Goal: Task Accomplishment & Management: Complete application form

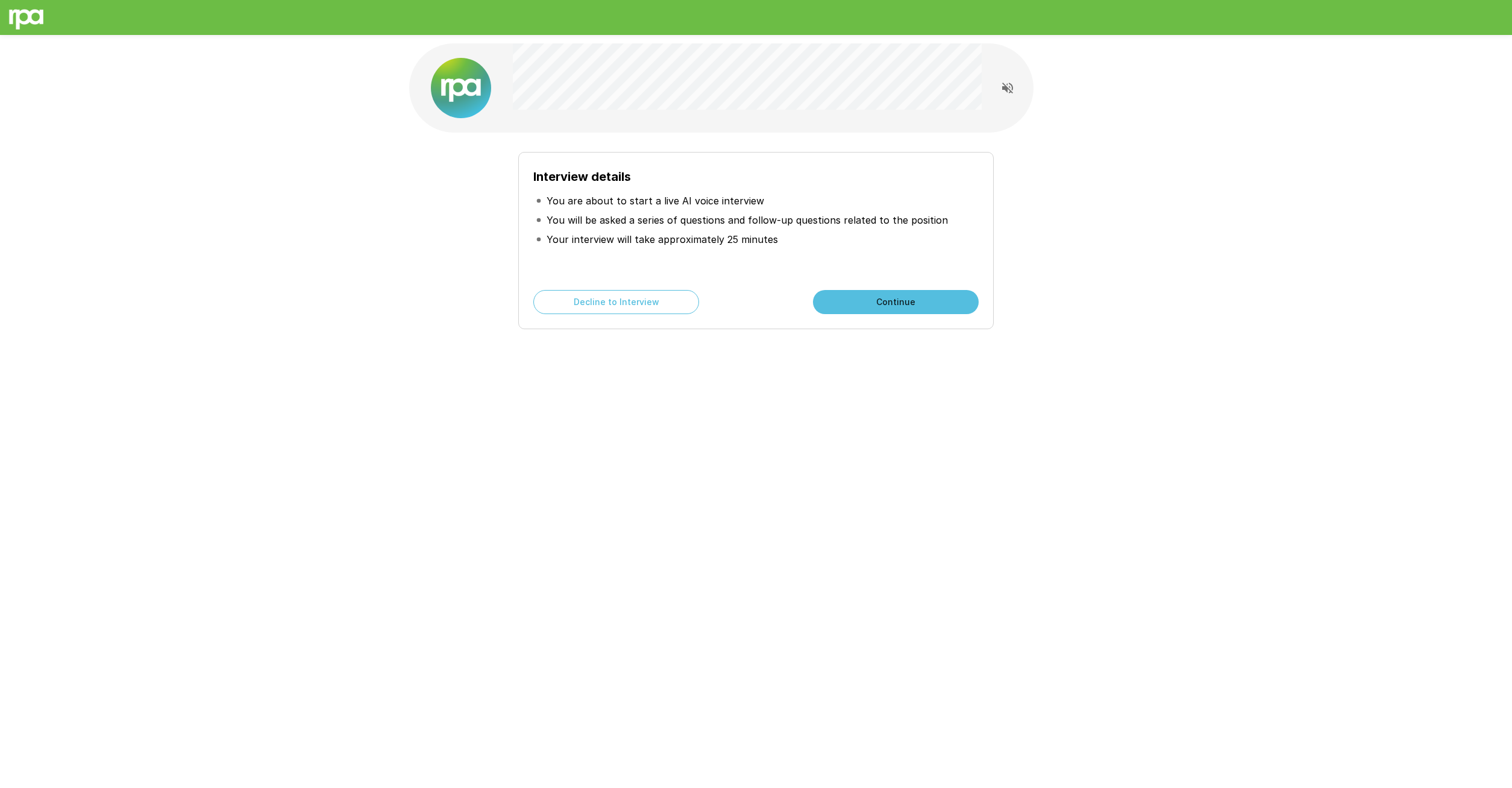
click at [930, 293] on button "Continue" at bounding box center [896, 302] width 166 height 24
click at [860, 307] on button "Continue" at bounding box center [896, 302] width 166 height 24
click at [889, 296] on button "Start My Interview" at bounding box center [896, 302] width 166 height 24
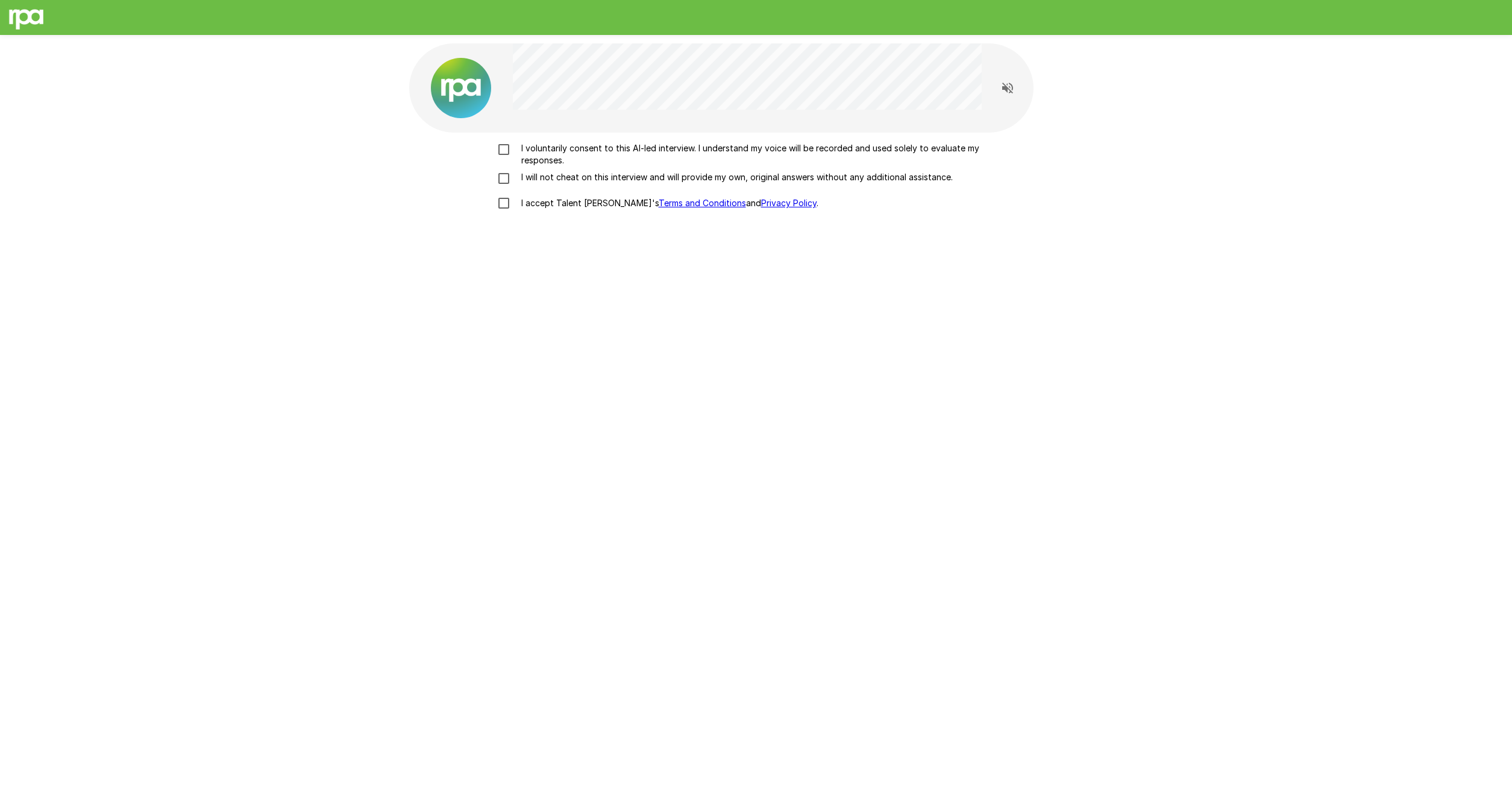
click at [501, 158] on label "I voluntarily consent to this AI-led interview. I understand my voice will be r…" at bounding box center [756, 154] width 530 height 24
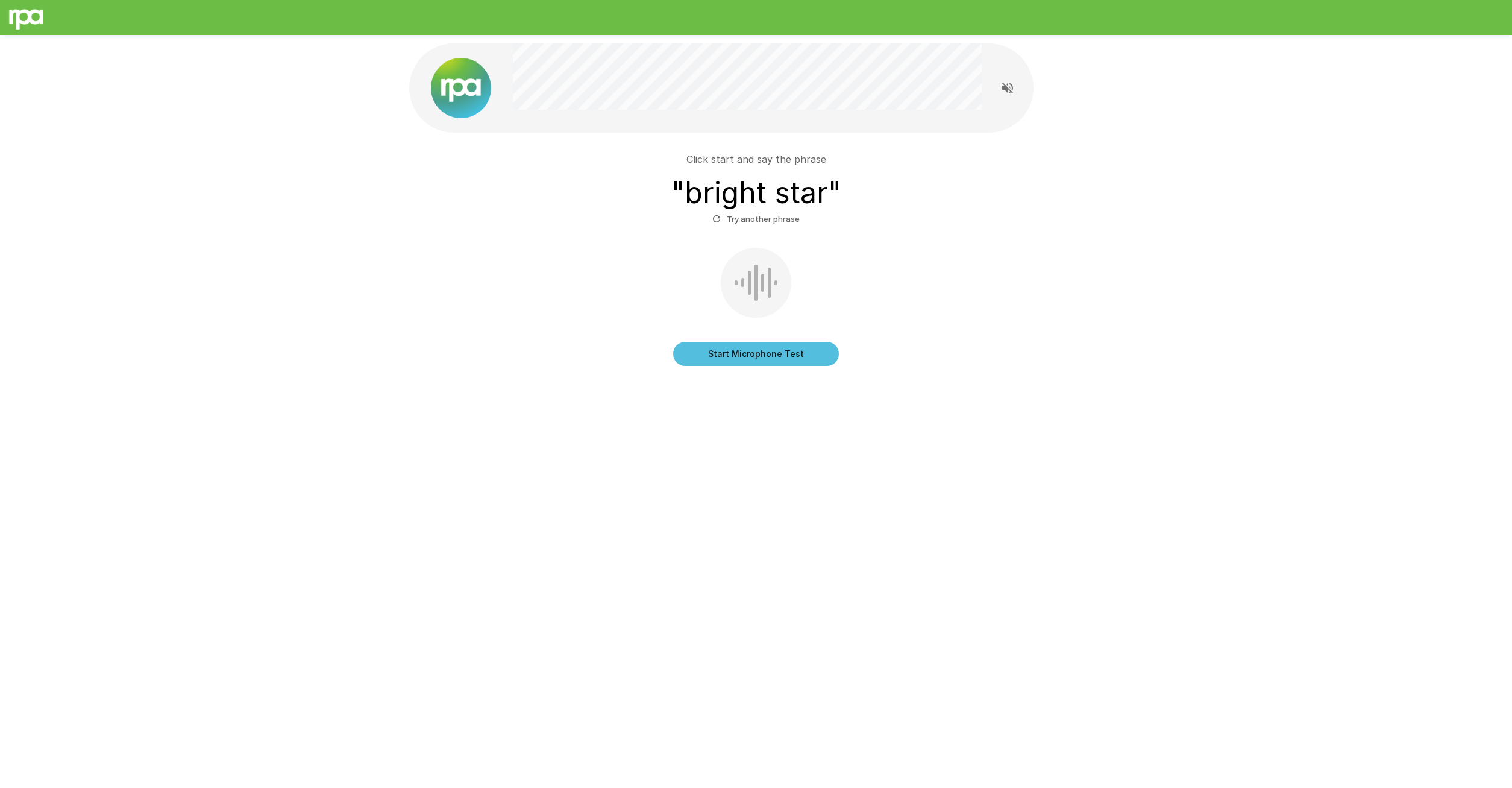
click at [813, 358] on button "Start Microphone Test" at bounding box center [756, 354] width 166 height 24
click at [818, 356] on button "Stop & Submit" at bounding box center [756, 354] width 166 height 24
click at [755, 358] on button "Start Microphone Test" at bounding box center [756, 354] width 166 height 24
click at [785, 355] on button "Stop & Submit" at bounding box center [756, 354] width 166 height 24
click at [733, 353] on button "Start Microphone Test" at bounding box center [756, 354] width 166 height 24
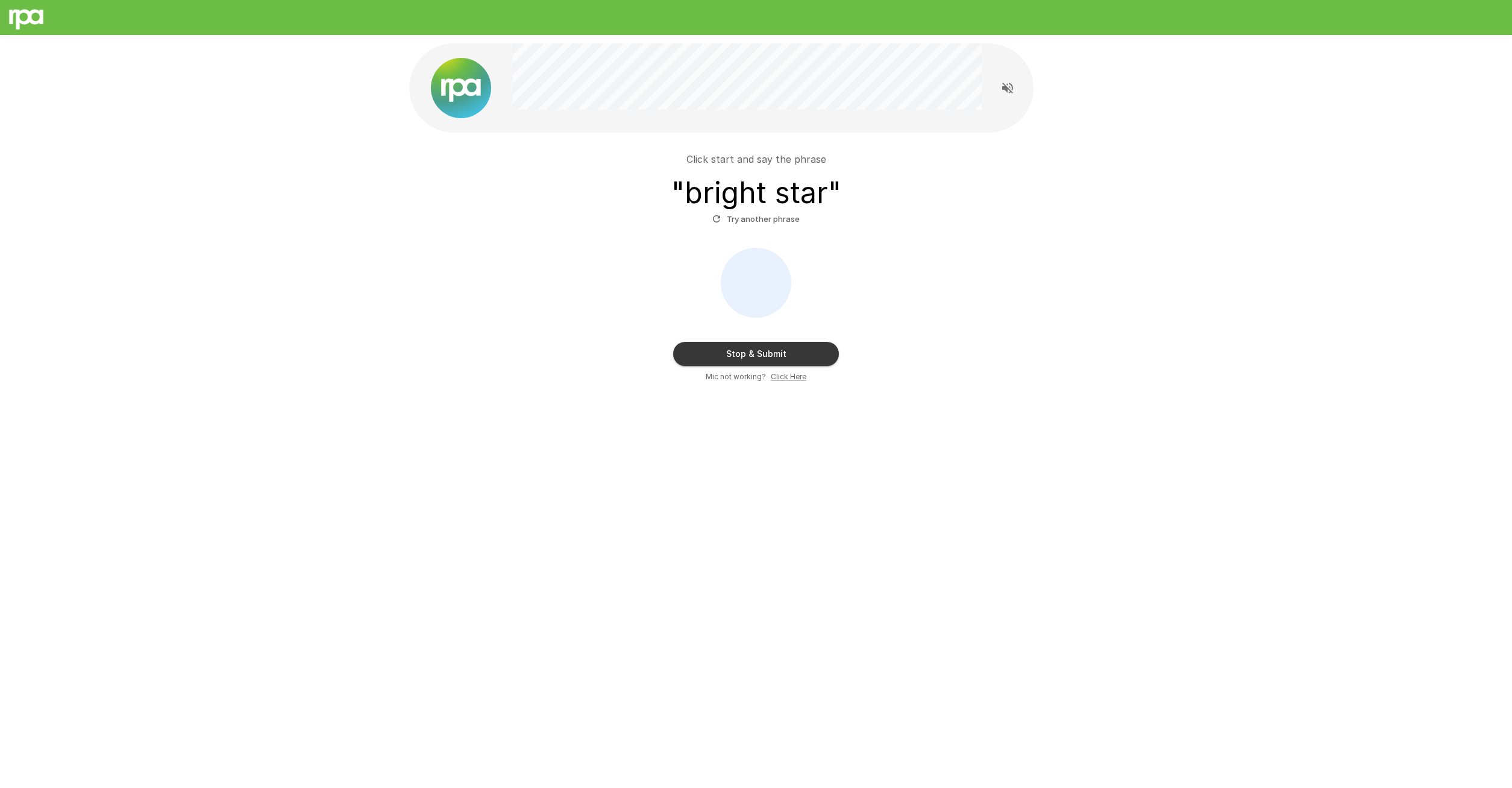
click at [733, 353] on button "Stop & Submit" at bounding box center [756, 354] width 166 height 24
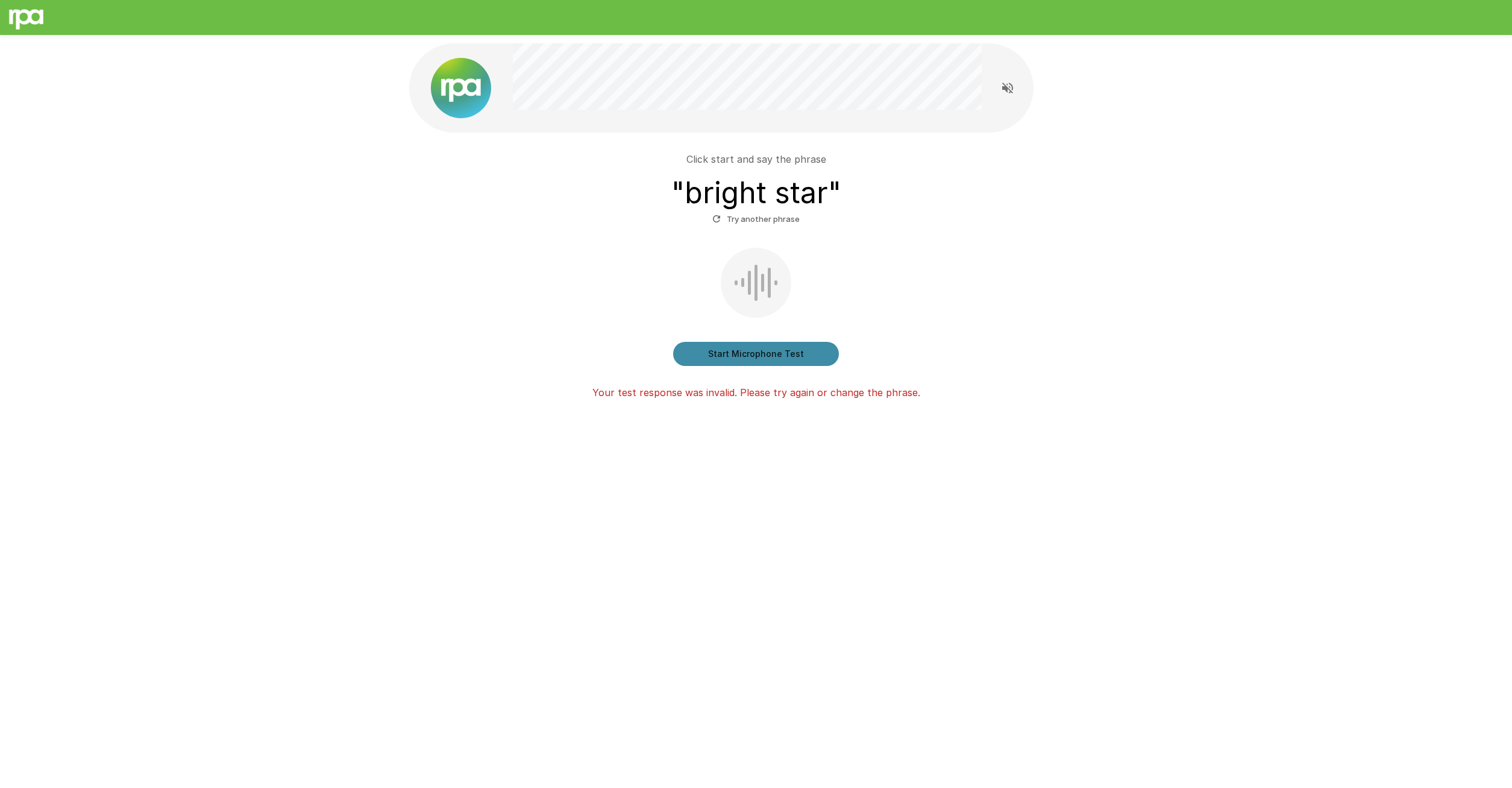
click at [796, 349] on button "Start Microphone Test" at bounding box center [756, 354] width 166 height 24
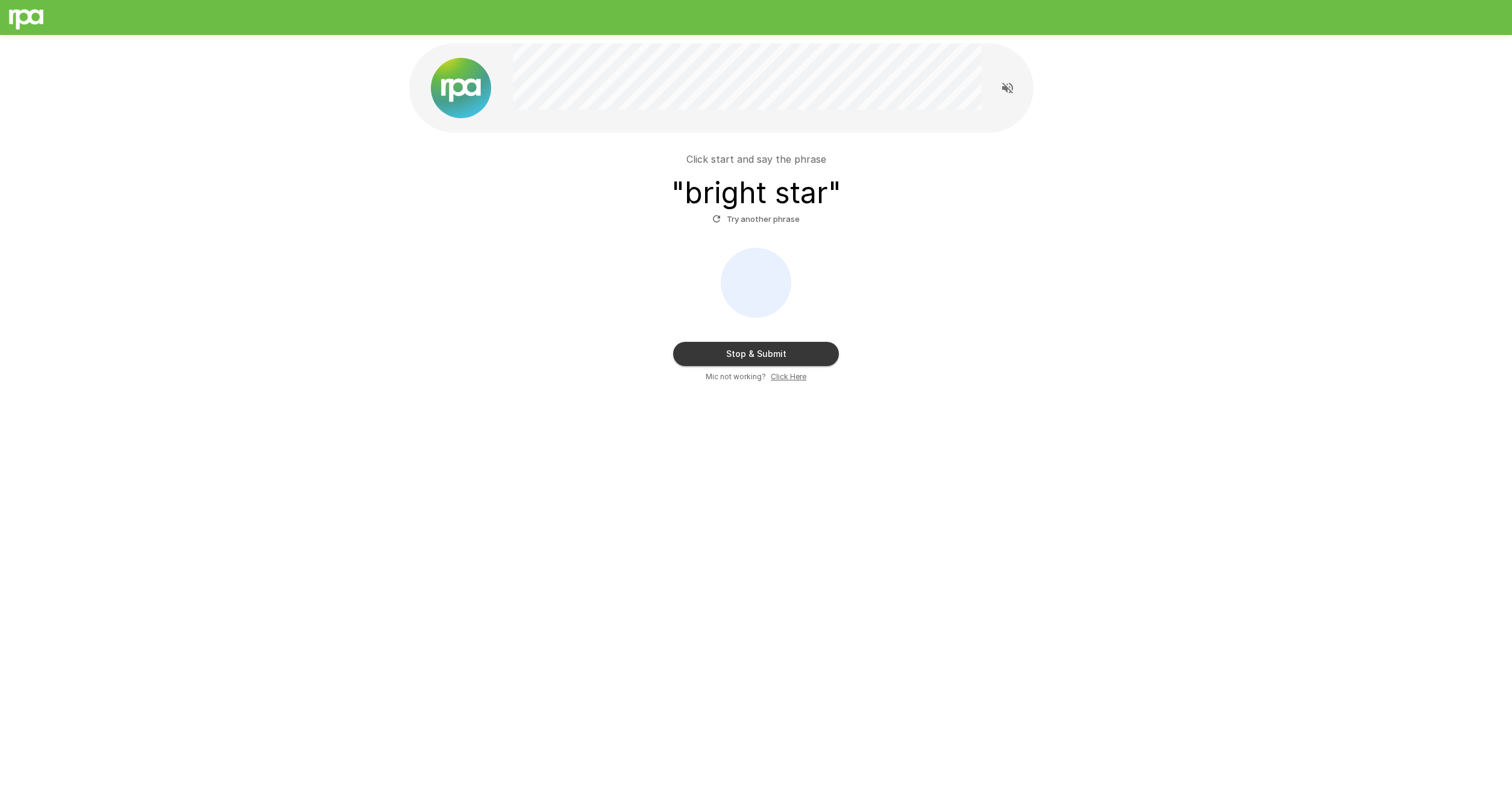
click at [762, 350] on button "Stop & Submit" at bounding box center [756, 354] width 166 height 24
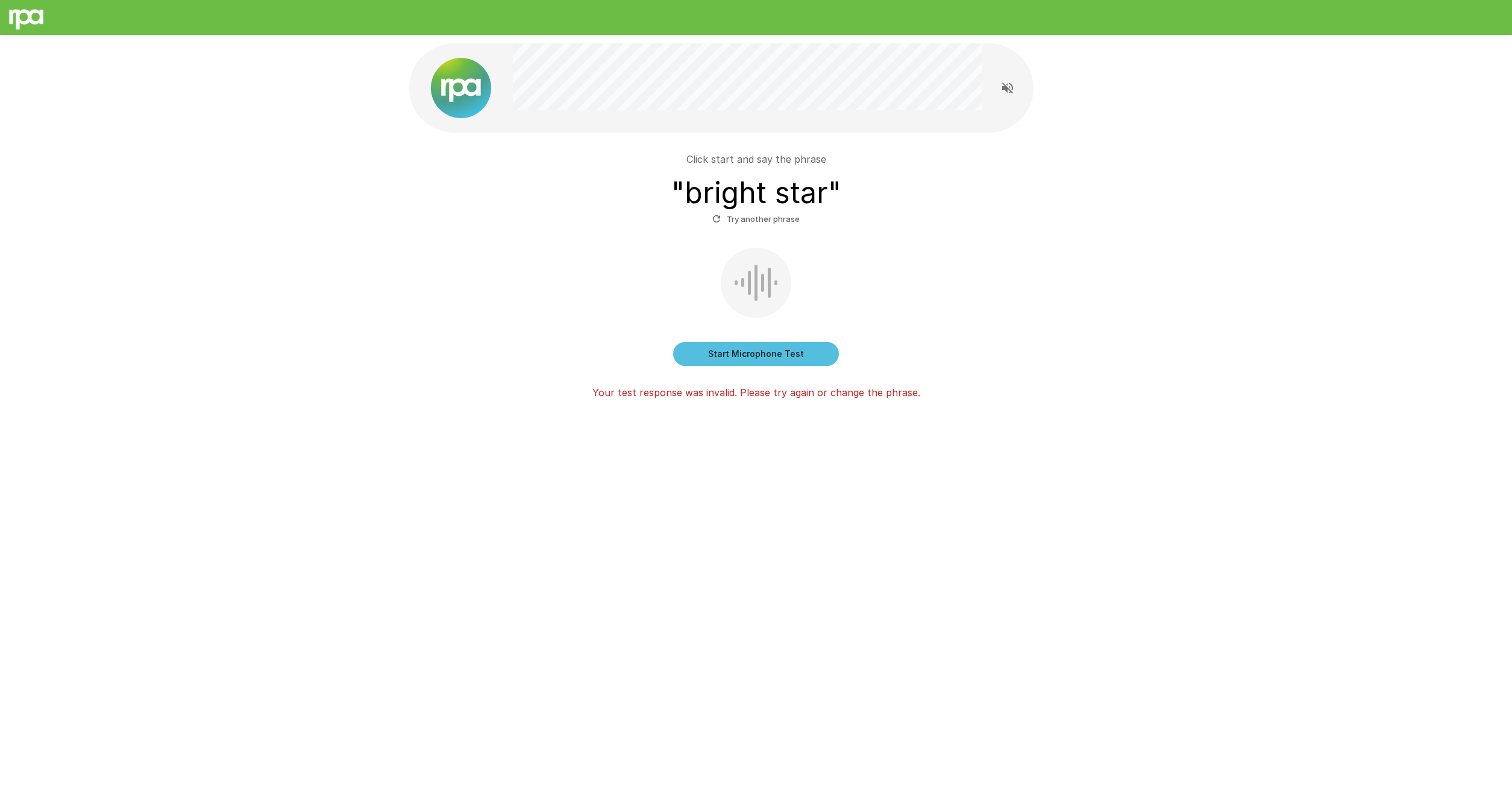
click at [769, 350] on button "Start Microphone Test" at bounding box center [756, 354] width 166 height 24
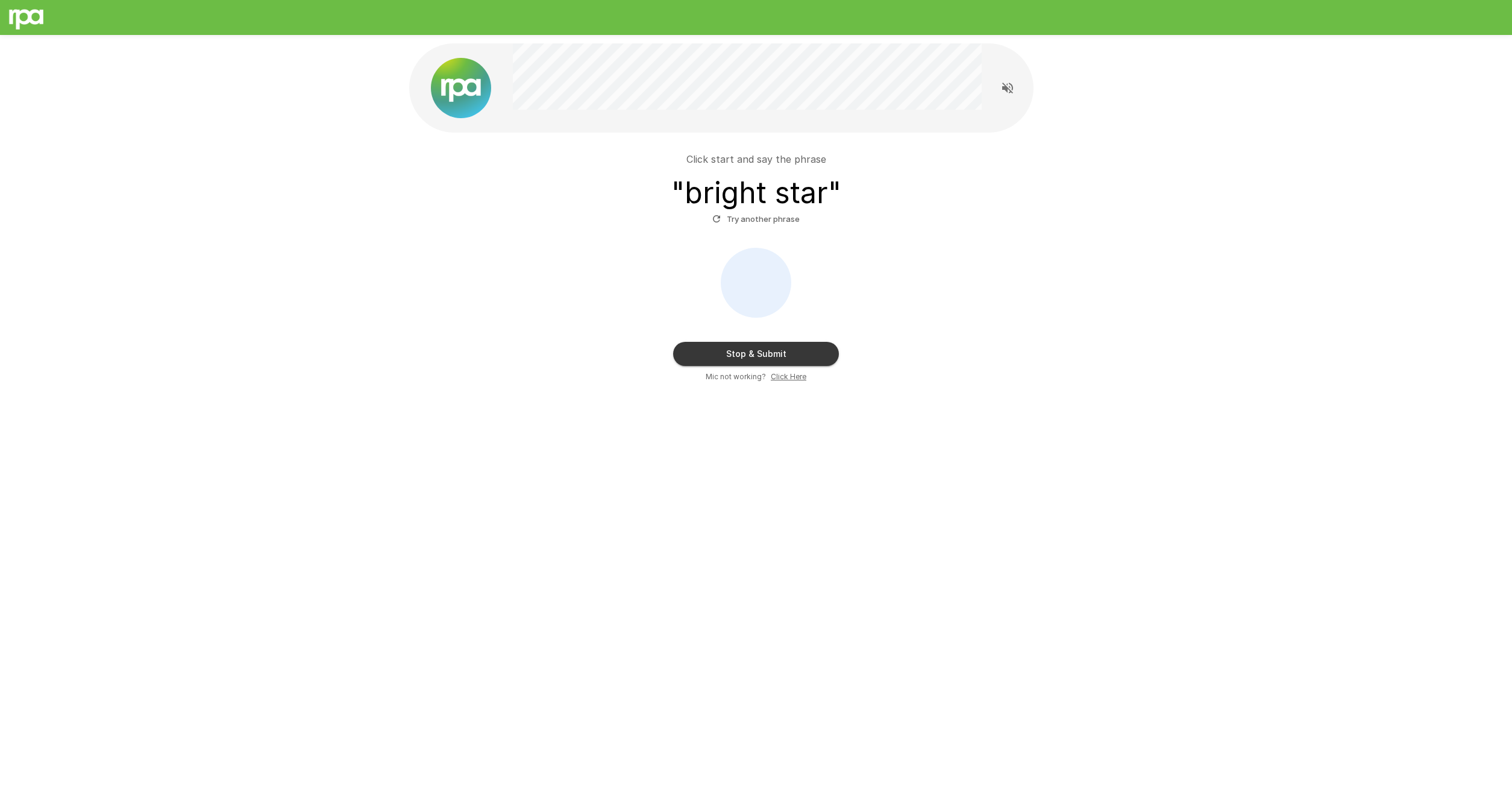
click at [778, 376] on u "Click Here" at bounding box center [788, 376] width 35 height 9
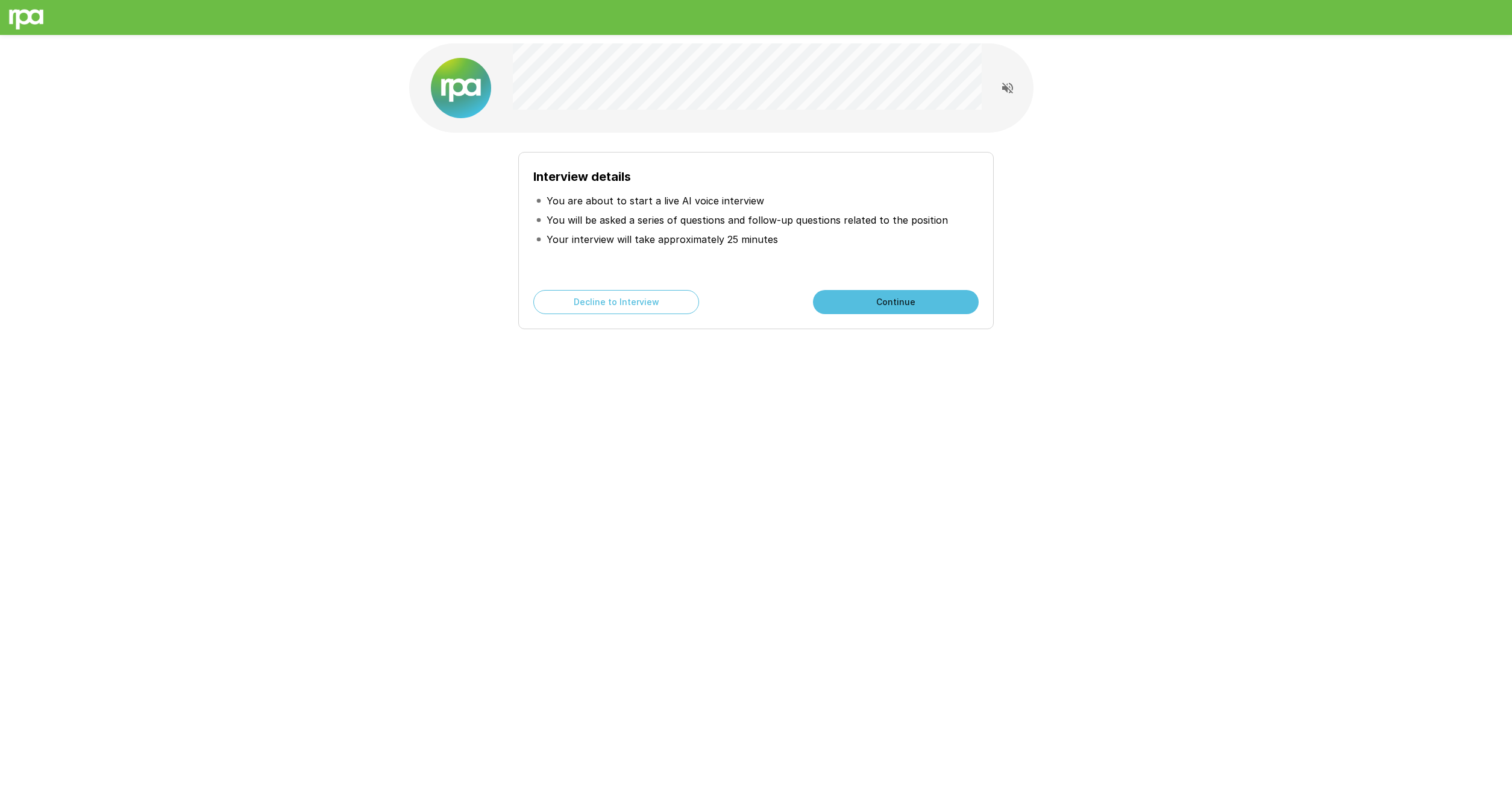
click at [928, 301] on button "Continue" at bounding box center [896, 302] width 166 height 24
click at [861, 303] on button "Continue" at bounding box center [896, 302] width 166 height 24
click at [861, 303] on button "Start My Interview" at bounding box center [896, 302] width 166 height 24
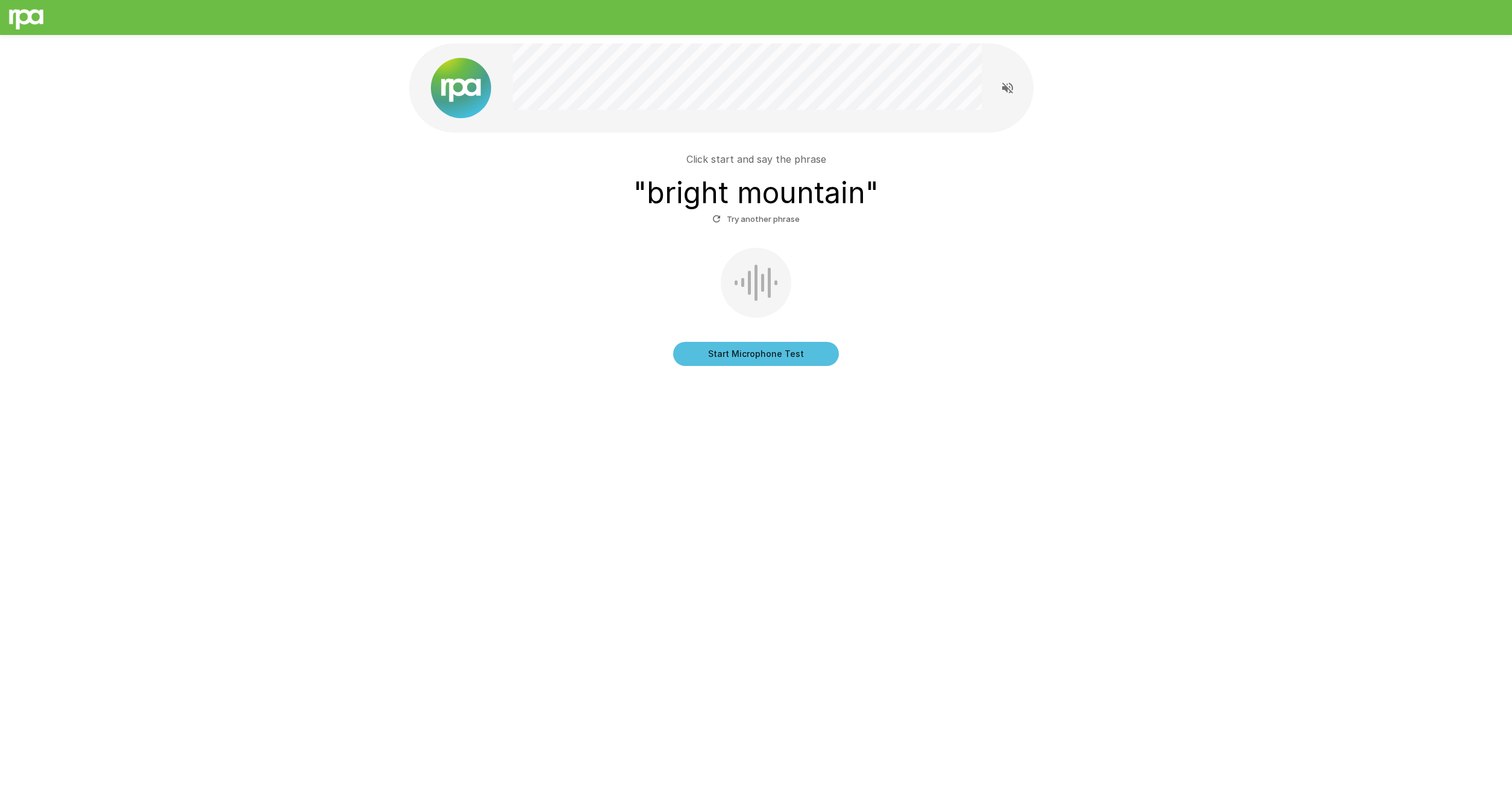
click at [806, 347] on button "Start Microphone Test" at bounding box center [756, 354] width 166 height 24
click at [805, 347] on button "Stop & Submit" at bounding box center [756, 354] width 166 height 24
click at [815, 354] on button "Start Microphone Test" at bounding box center [756, 354] width 166 height 24
click at [778, 353] on button "Stop & Submit" at bounding box center [756, 354] width 166 height 24
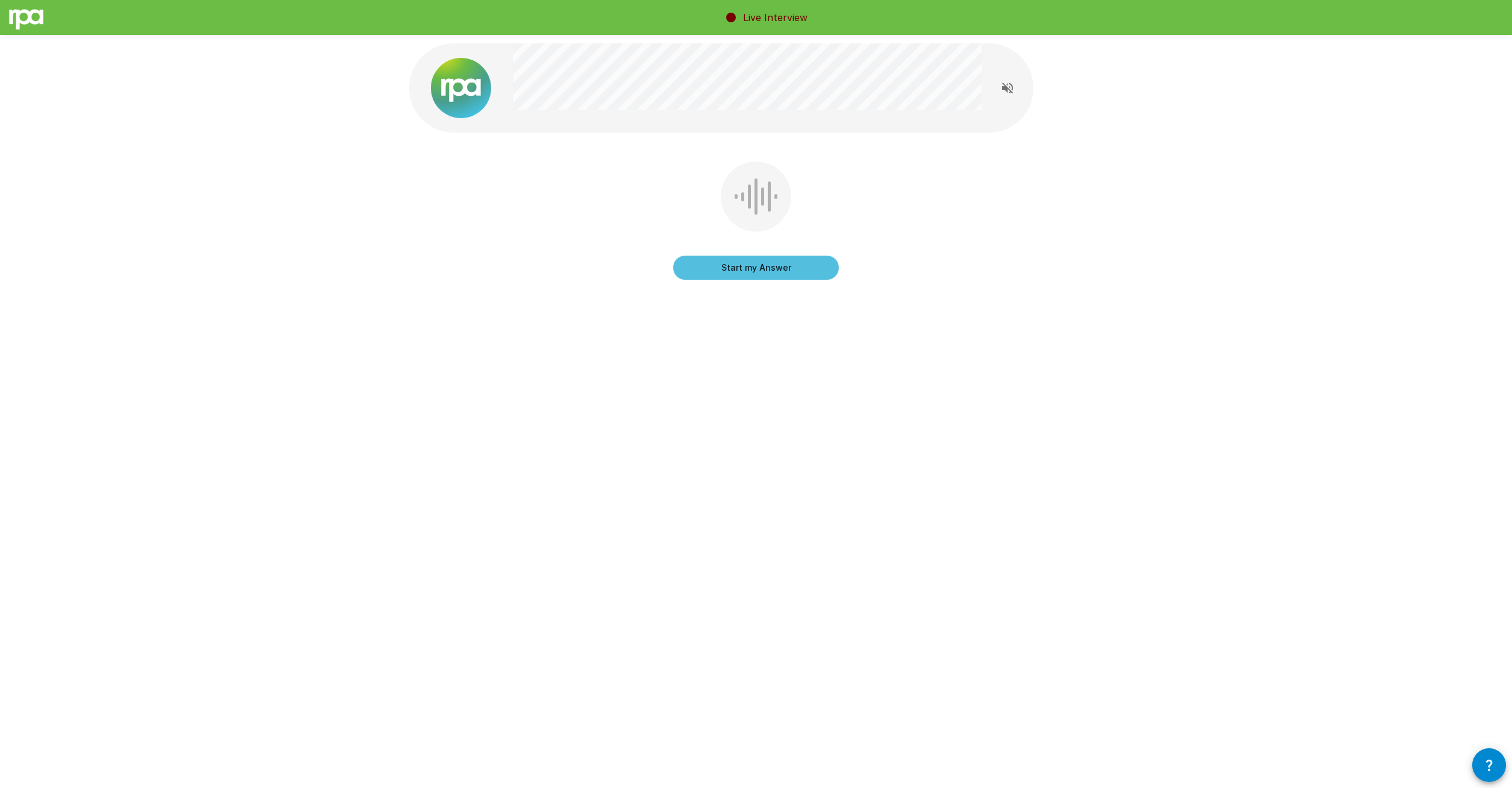
click at [800, 271] on button "Start my Answer" at bounding box center [756, 267] width 166 height 24
click at [799, 271] on button "Stop & Submit" at bounding box center [756, 267] width 166 height 24
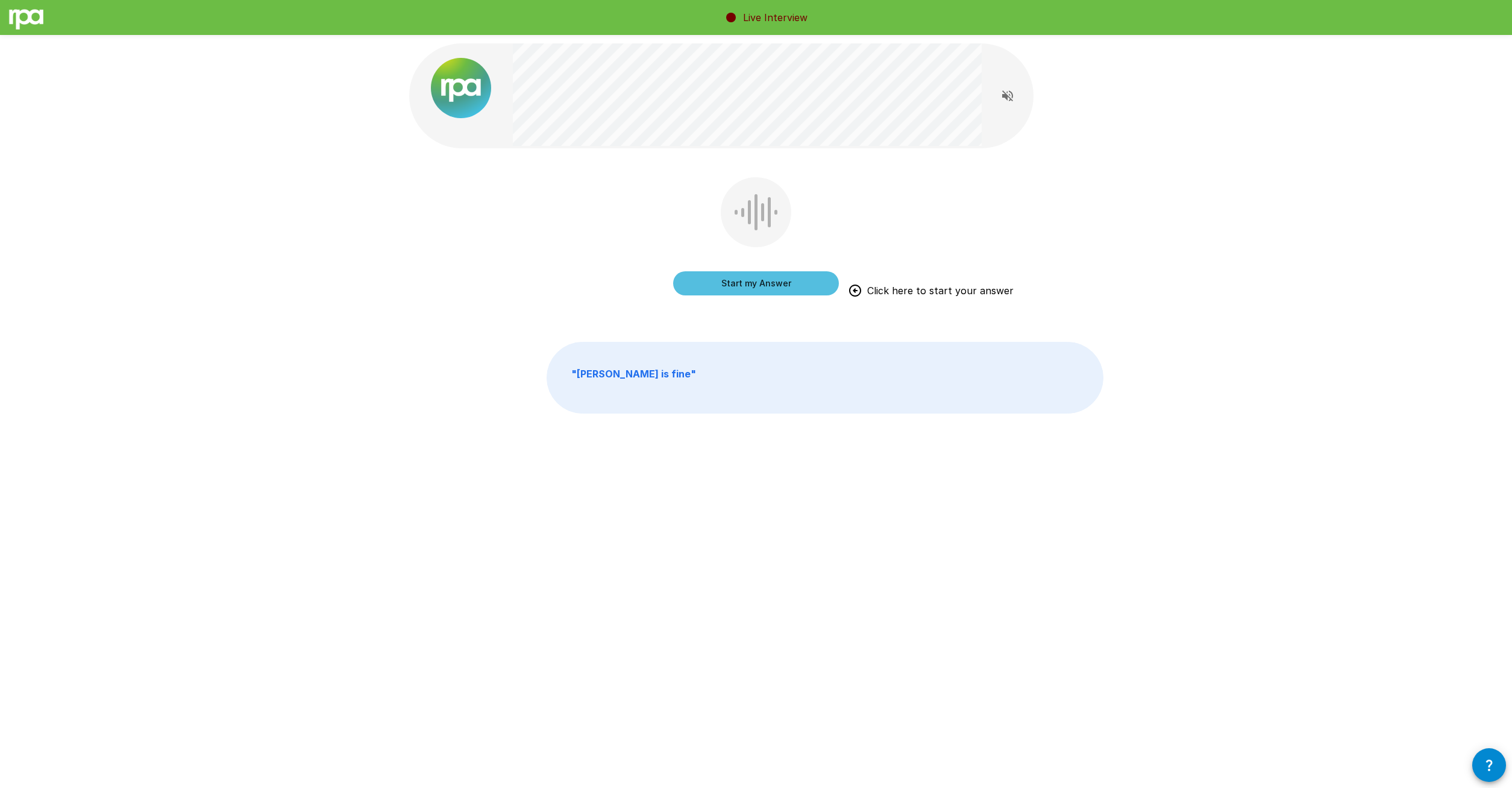
click at [802, 272] on button "Start my Answer" at bounding box center [756, 283] width 166 height 24
click at [809, 290] on button "Stop & Submit" at bounding box center [756, 283] width 166 height 24
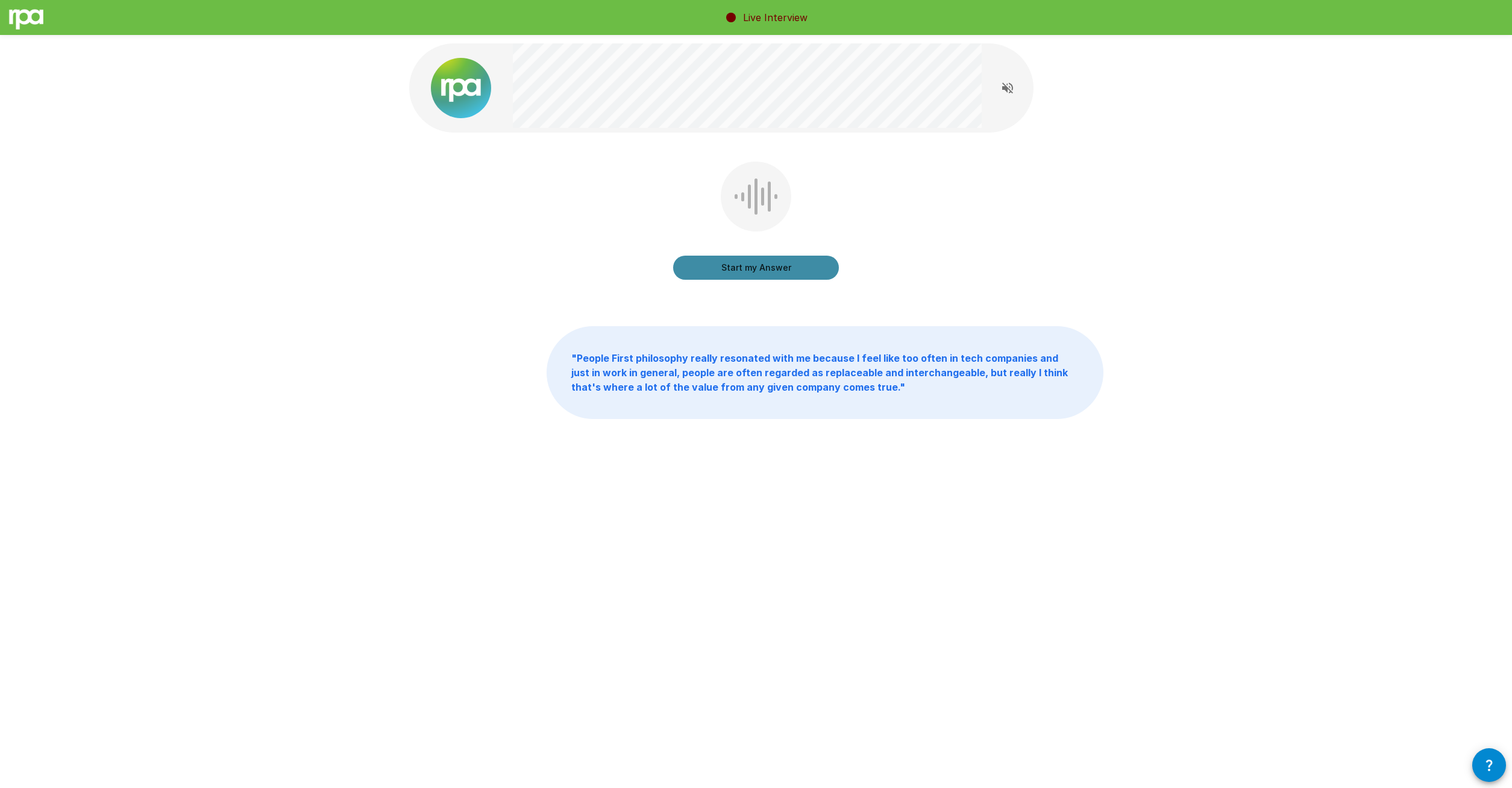
click at [733, 270] on button "Start my Answer" at bounding box center [756, 267] width 166 height 24
click at [805, 273] on button "Stop & Submit" at bounding box center [756, 267] width 166 height 24
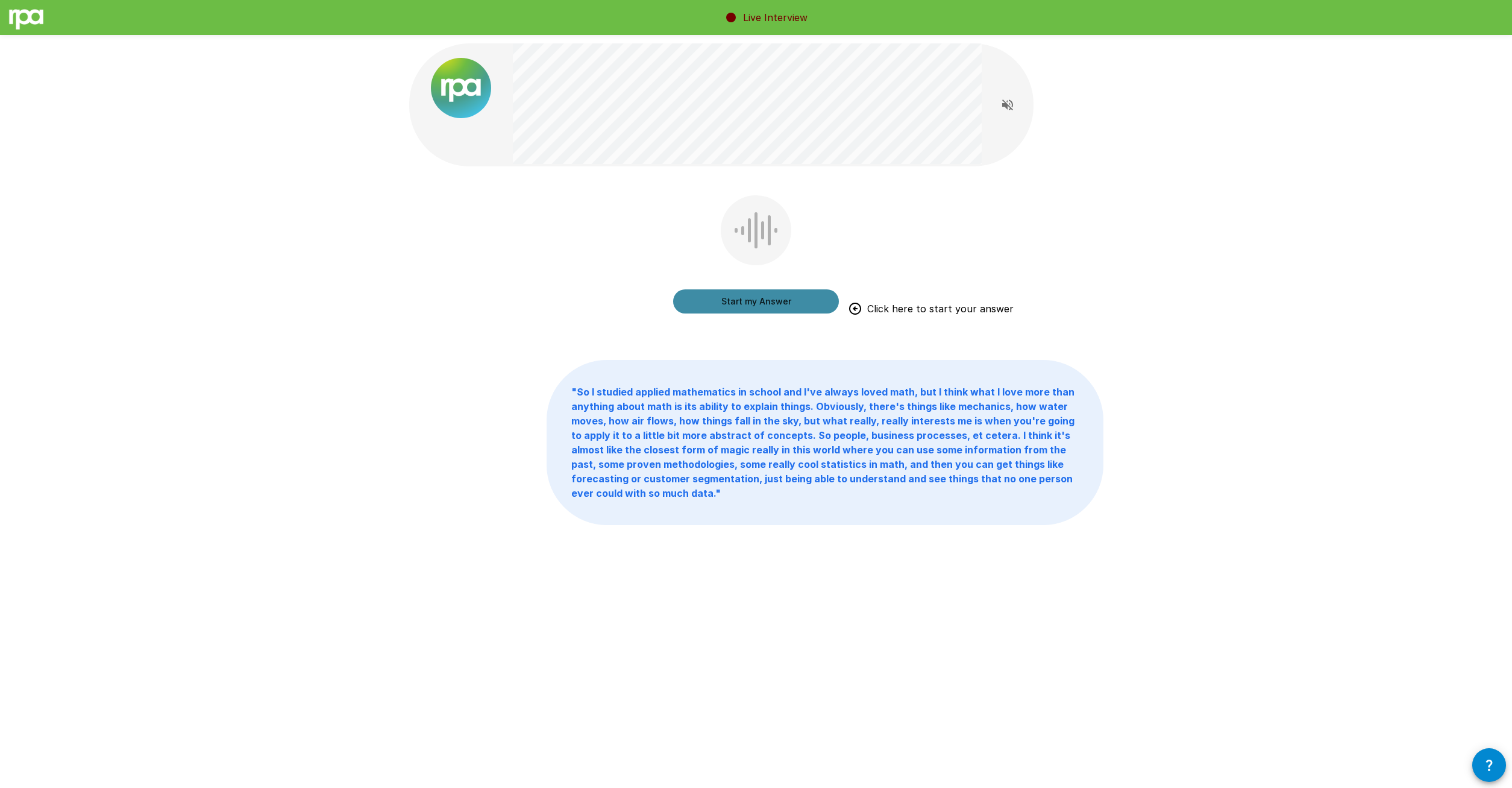
click at [796, 306] on button "Start my Answer" at bounding box center [756, 301] width 166 height 24
click at [795, 306] on button "Stop & Submit" at bounding box center [756, 301] width 166 height 24
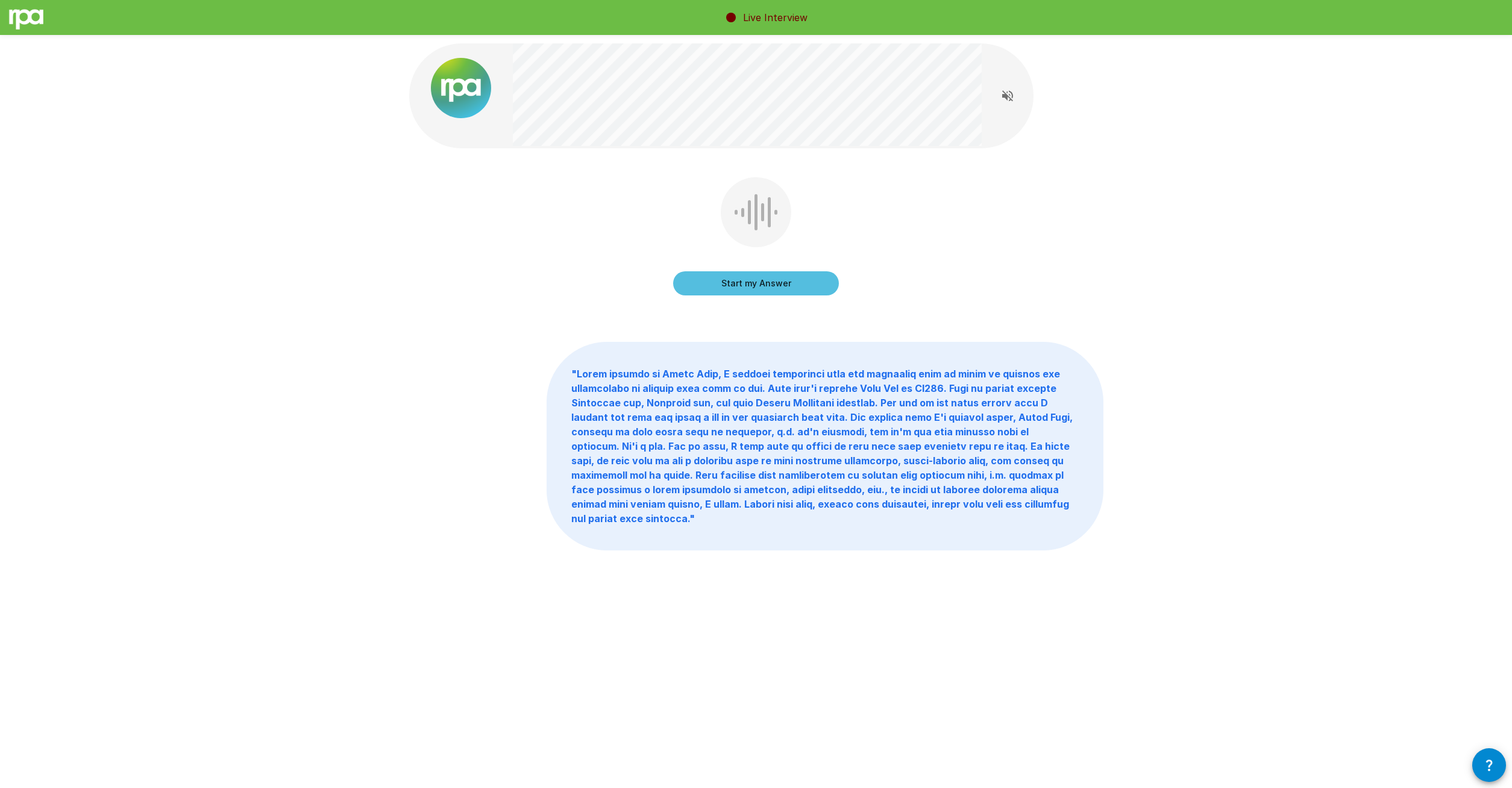
click at [808, 284] on button "Start my Answer" at bounding box center [756, 283] width 166 height 24
click at [771, 284] on button "Stop & Submit" at bounding box center [756, 283] width 166 height 24
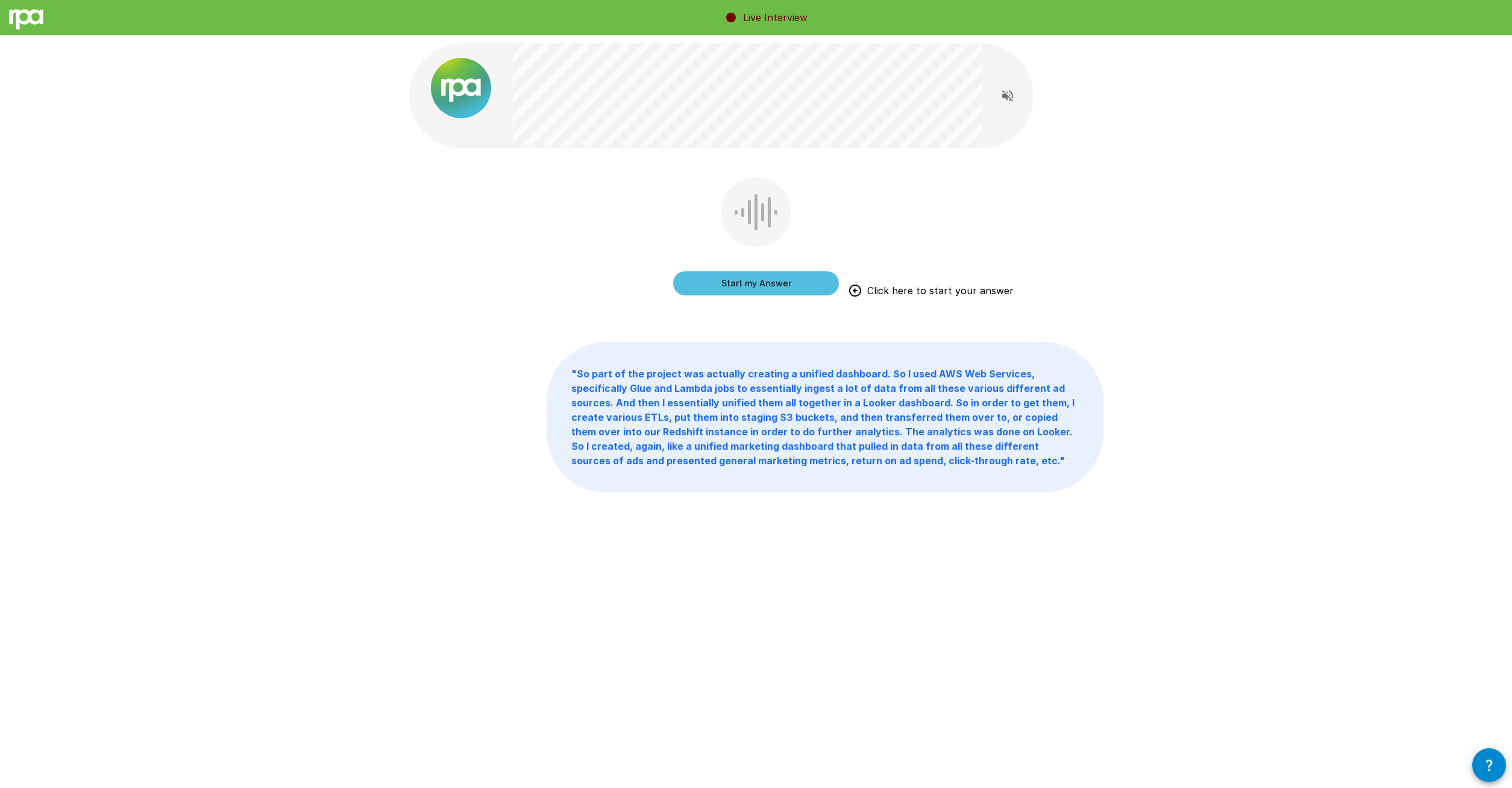
click at [780, 291] on button "Start my Answer" at bounding box center [756, 283] width 166 height 24
click at [803, 277] on button "Stop & Submit" at bounding box center [756, 283] width 166 height 24
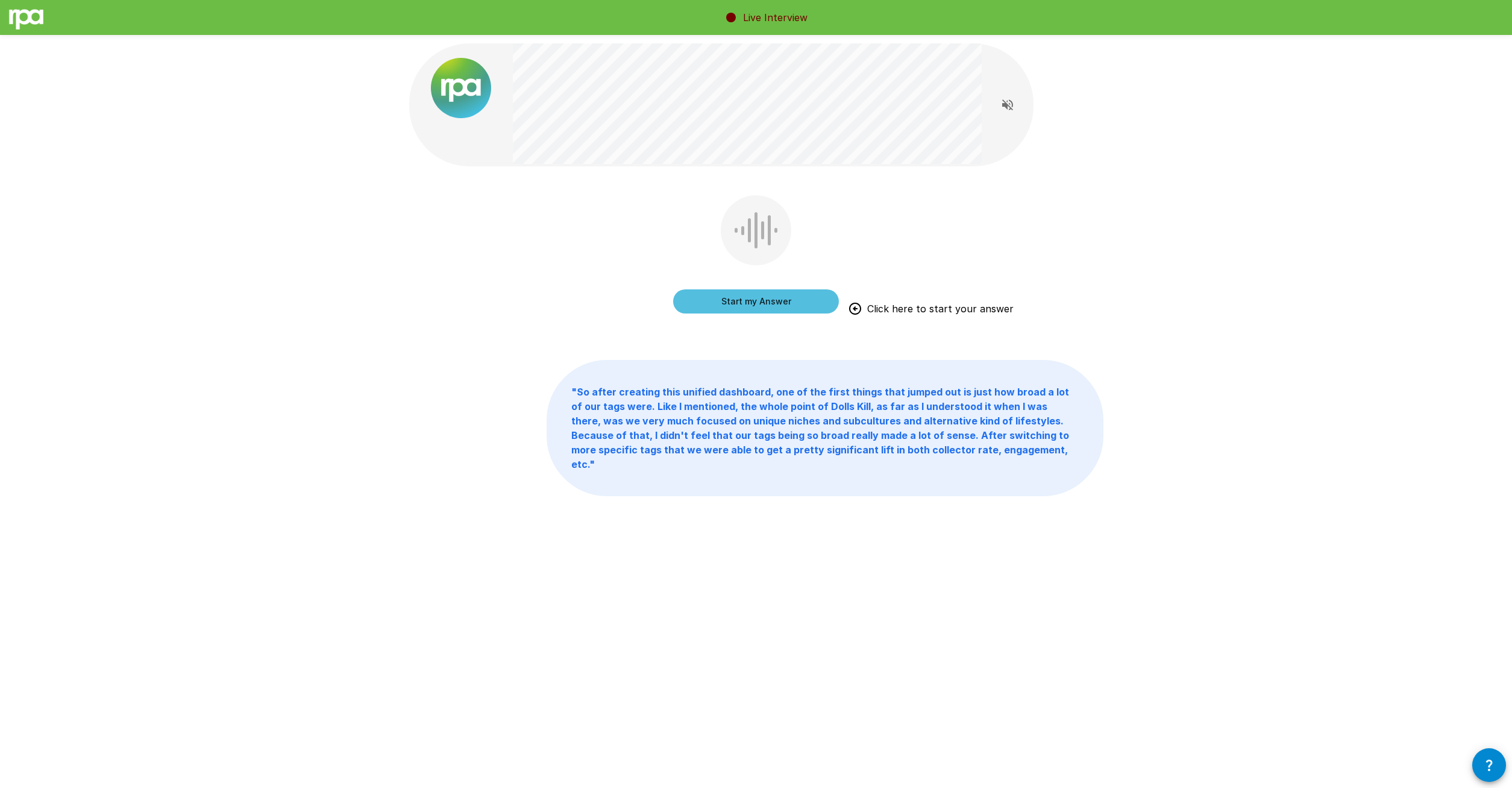
click at [788, 299] on button "Start my Answer" at bounding box center [756, 301] width 166 height 24
drag, startPoint x: 741, startPoint y: 316, endPoint x: 748, endPoint y: 307, distance: 11.4
click at [745, 308] on div "Stop & Submit" at bounding box center [756, 257] width 166 height 123
click at [751, 307] on button "Stop & Submit" at bounding box center [756, 301] width 166 height 24
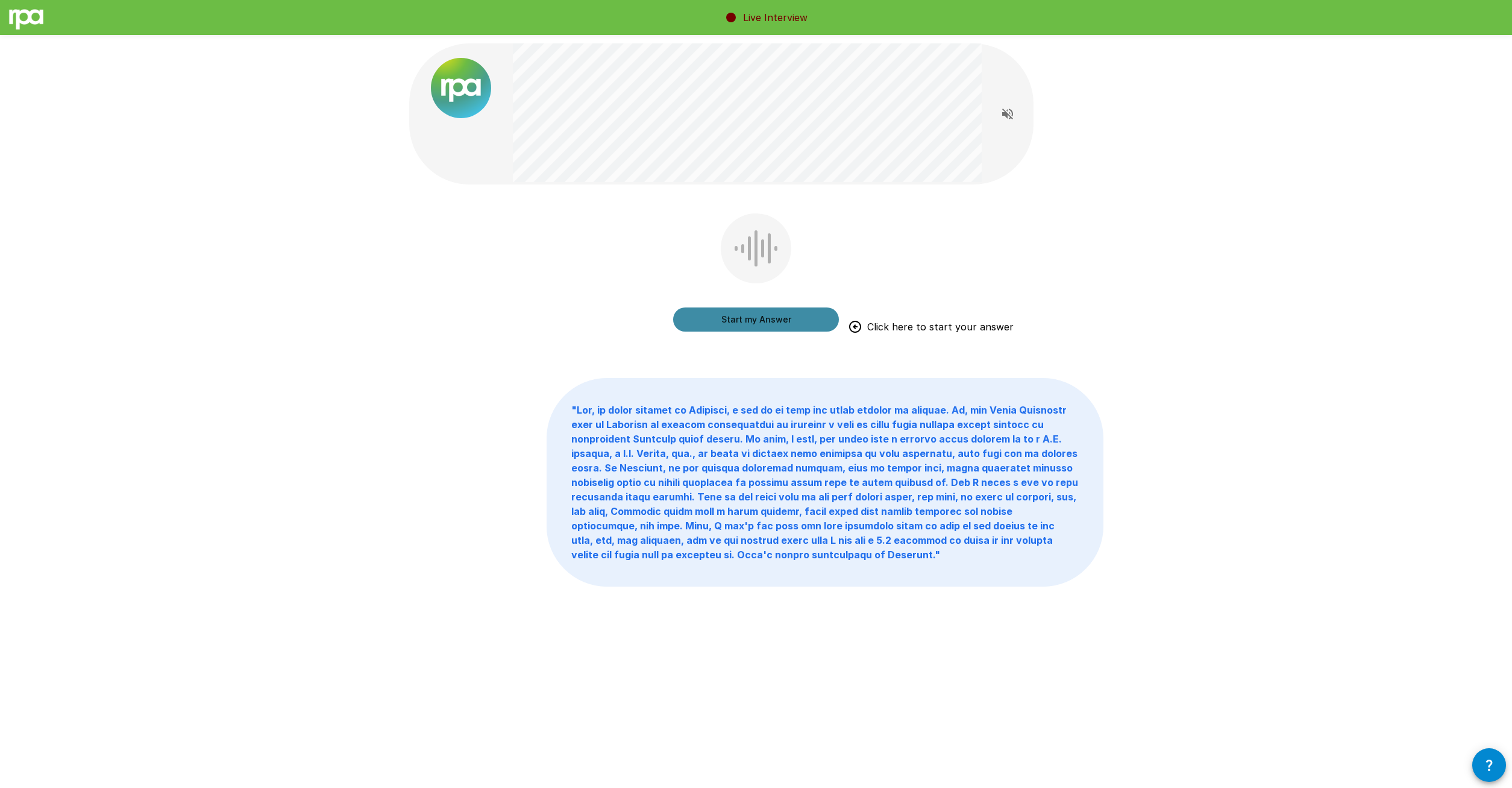
click at [796, 316] on button "Start my Answer" at bounding box center [756, 319] width 166 height 24
click at [809, 325] on button "Stop & Submit" at bounding box center [756, 319] width 166 height 24
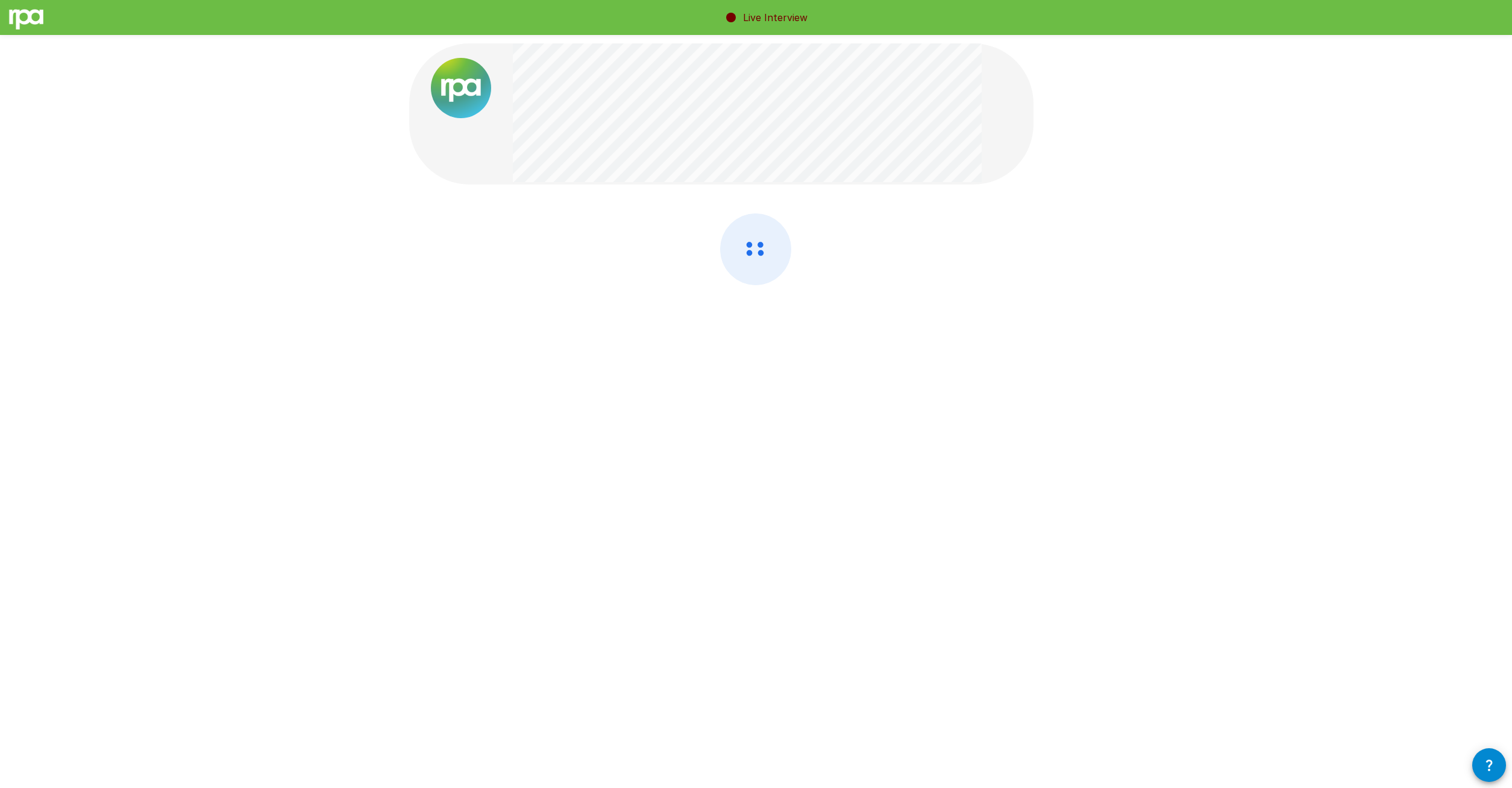
click at [1036, 306] on div at bounding box center [756, 281] width 694 height 136
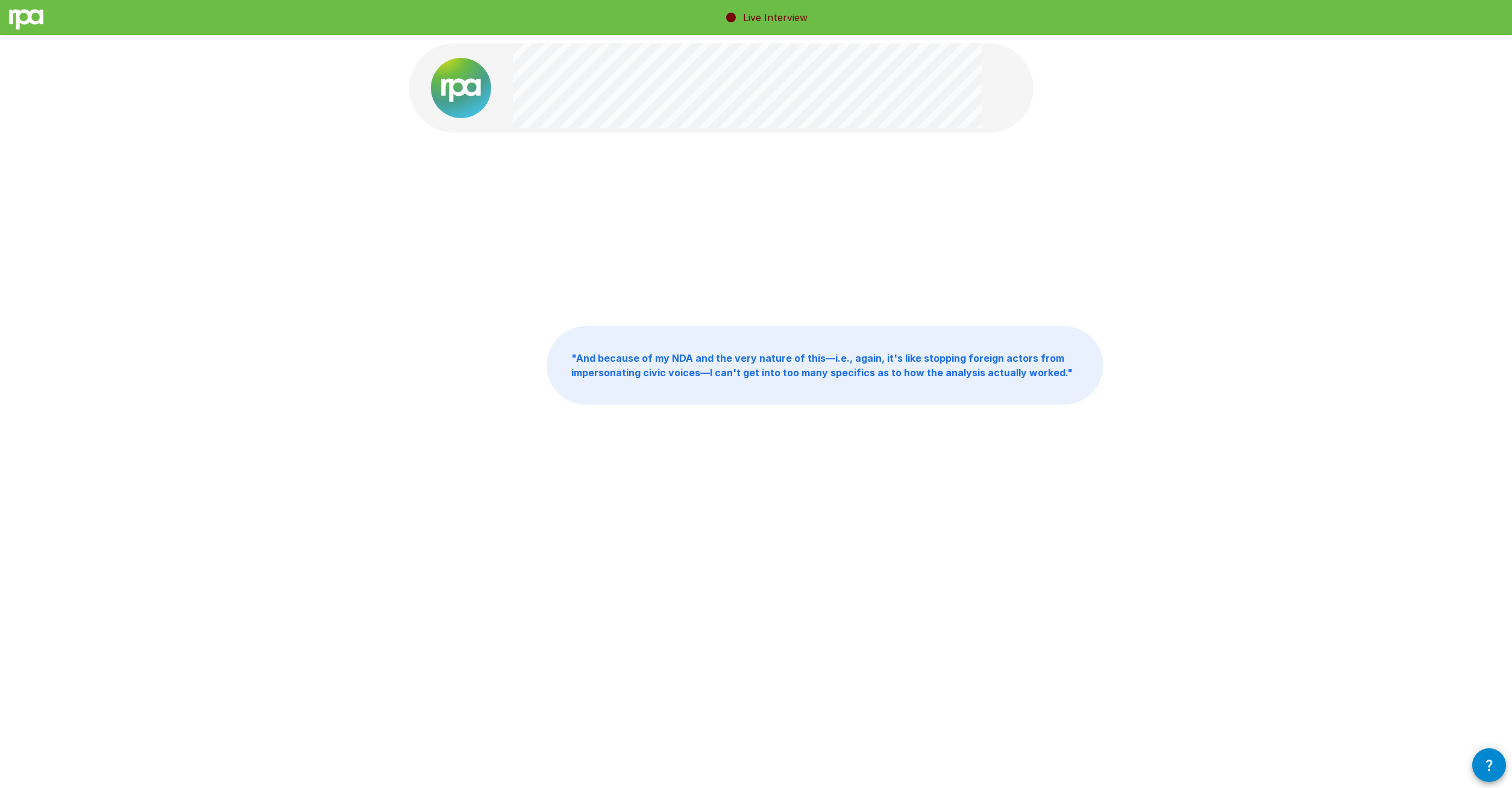
click at [1036, 306] on div "" And because of my NDA and the very nature of this—i.e., again, it's like stop…" at bounding box center [756, 250] width 723 height 501
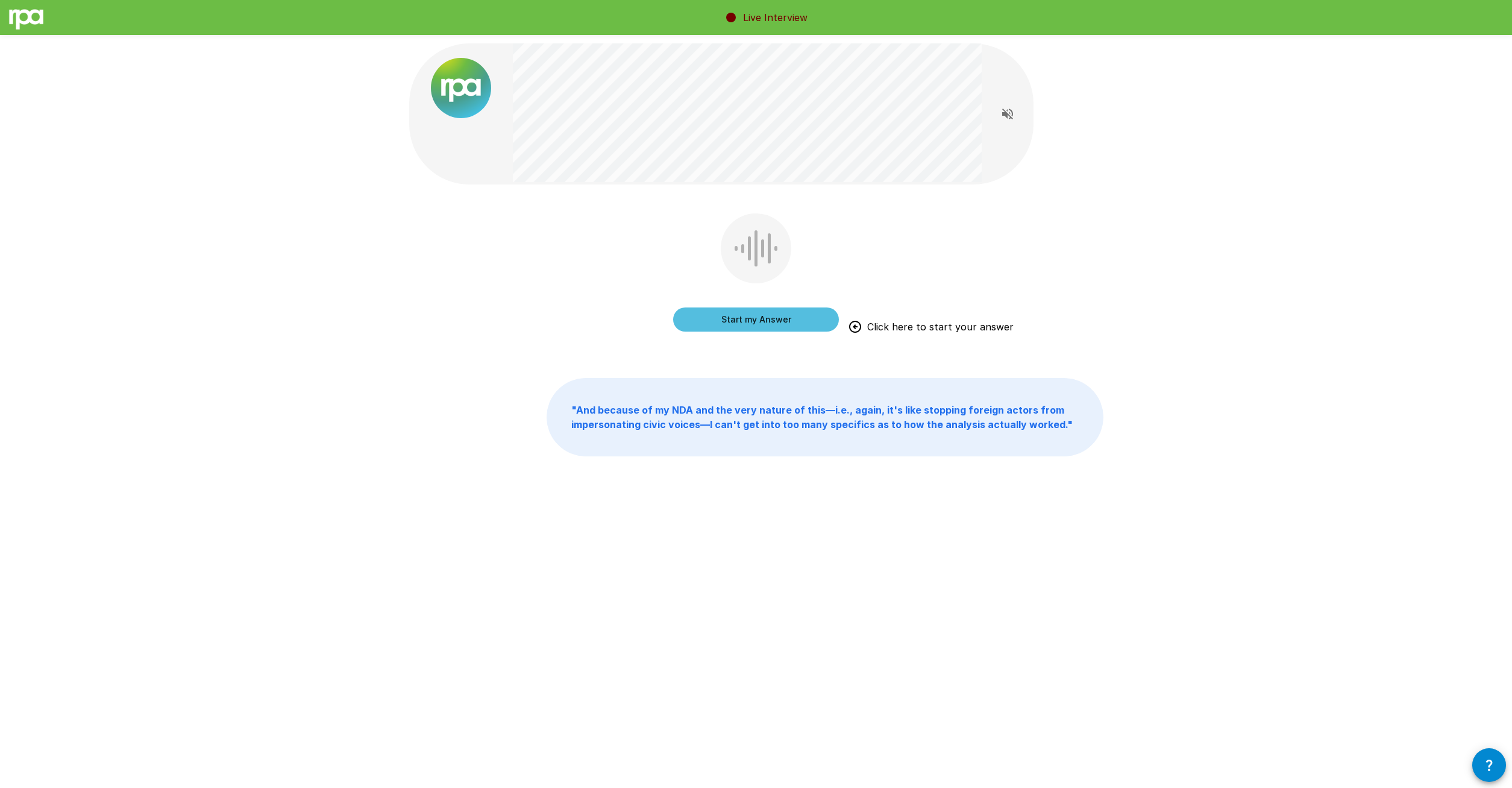
click at [751, 321] on button "Start my Answer" at bounding box center [756, 319] width 166 height 24
click at [706, 313] on button "Stop & Submit" at bounding box center [756, 319] width 166 height 24
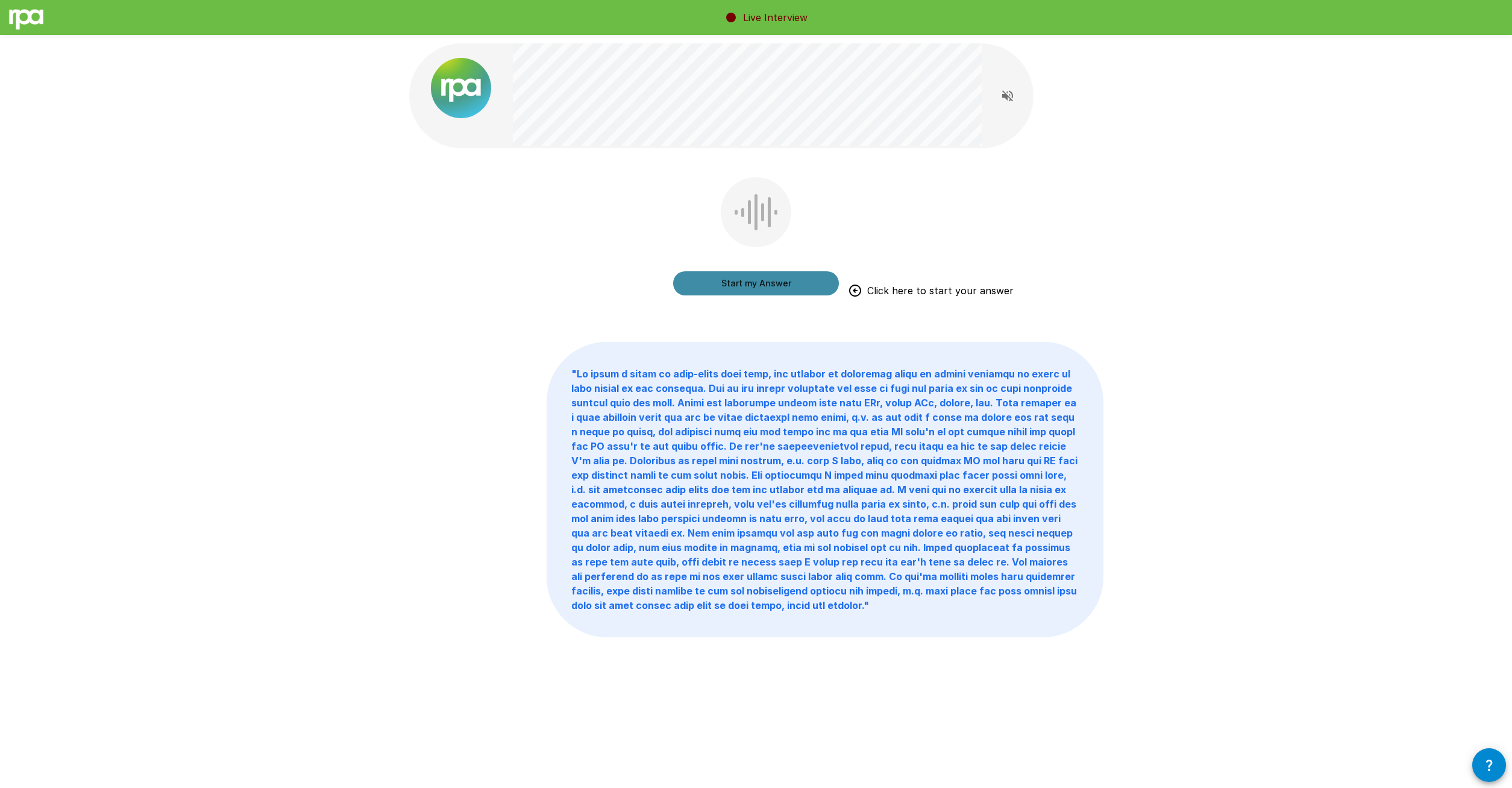
click at [760, 279] on button "Start my Answer" at bounding box center [756, 283] width 166 height 24
click at [730, 277] on button "Stop & Submit" at bounding box center [756, 283] width 166 height 24
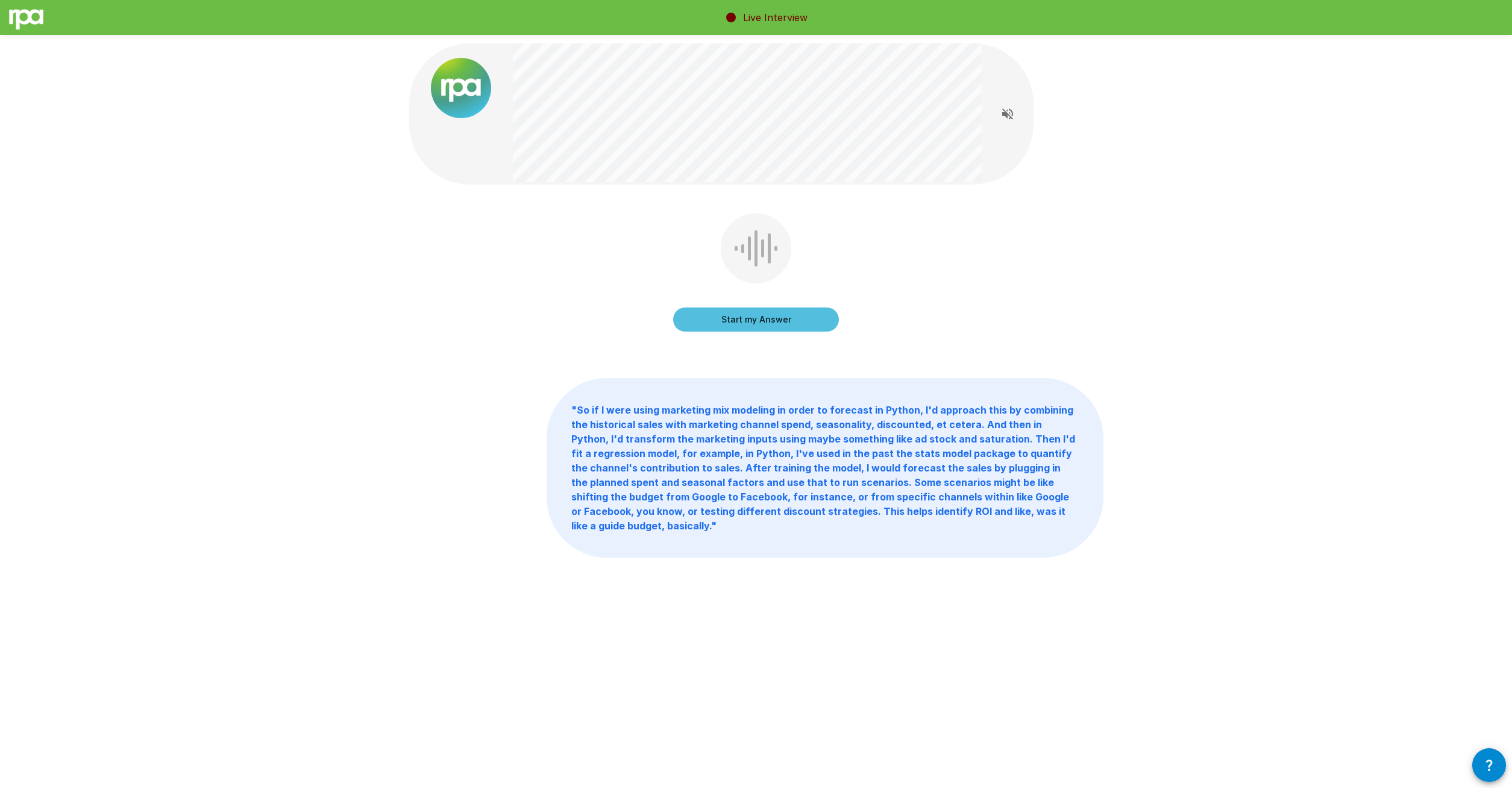
click at [773, 320] on button "Start my Answer" at bounding box center [756, 319] width 166 height 24
click at [721, 310] on button "Stop & Submit" at bounding box center [756, 319] width 166 height 24
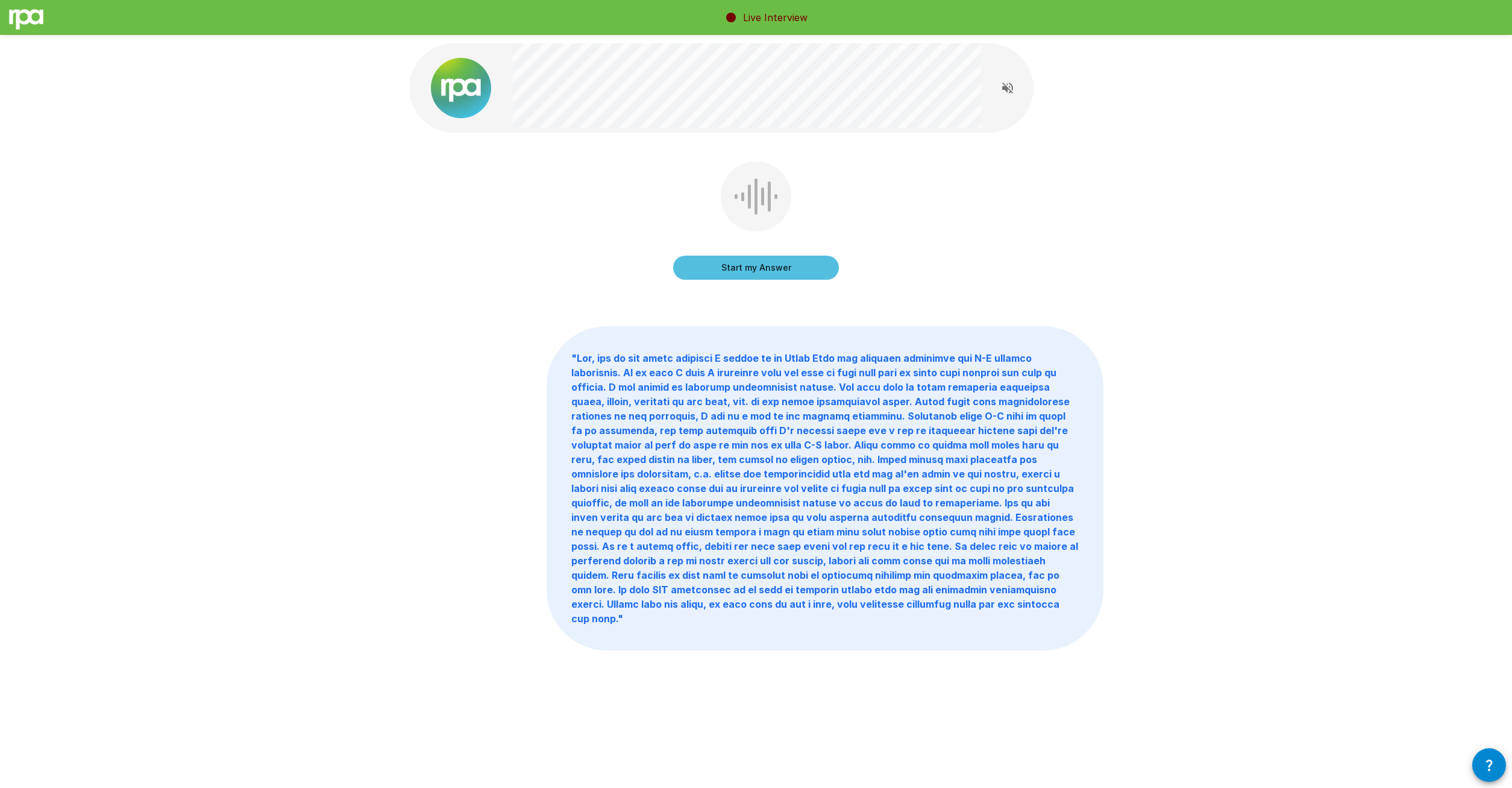
click at [791, 269] on button "Start my Answer" at bounding box center [756, 267] width 166 height 24
click at [778, 270] on button "Stop & Submit" at bounding box center [756, 267] width 166 height 24
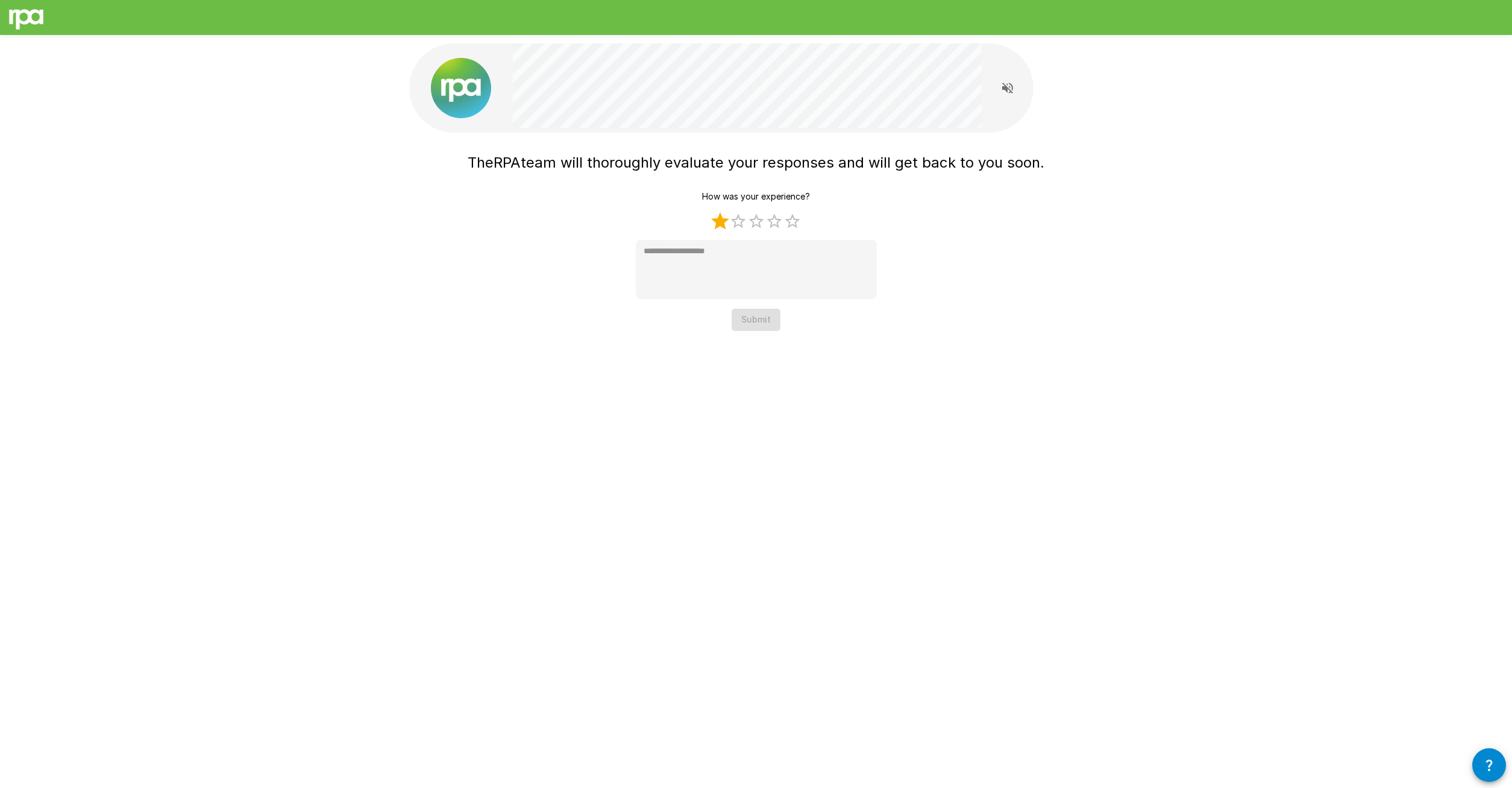
click at [726, 222] on label "1 Star" at bounding box center [720, 222] width 18 height 18
type textarea "*"
click at [759, 319] on button "Submit" at bounding box center [756, 320] width 49 height 23
